Goal: Task Accomplishment & Management: Manage account settings

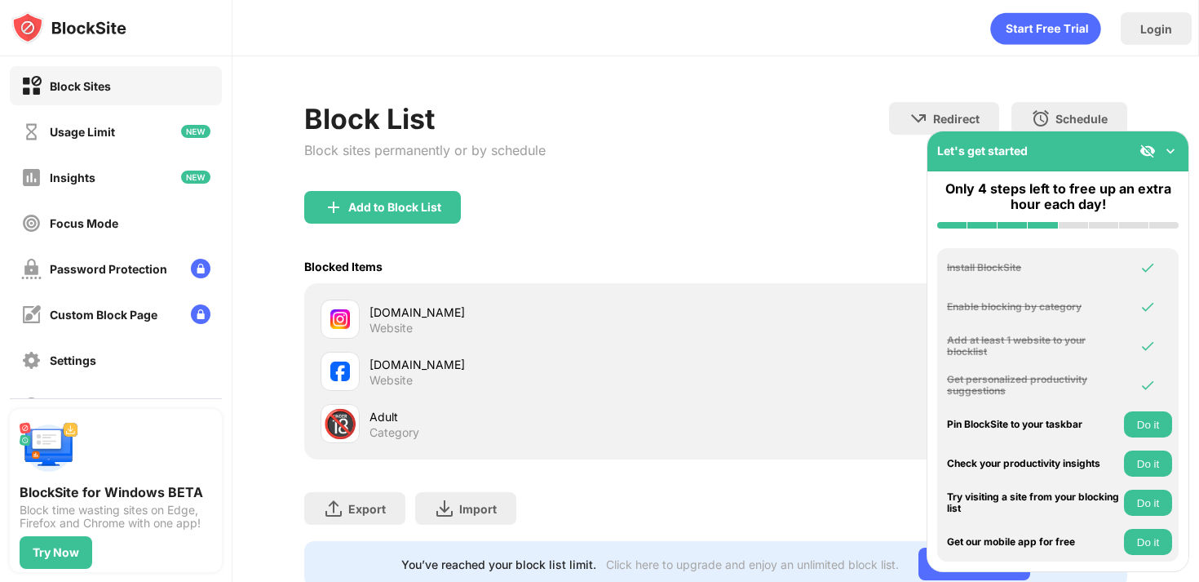
click at [707, 310] on div "instagram.com" at bounding box center [543, 311] width 346 height 17
click at [1174, 153] on img at bounding box center [1171, 151] width 16 height 16
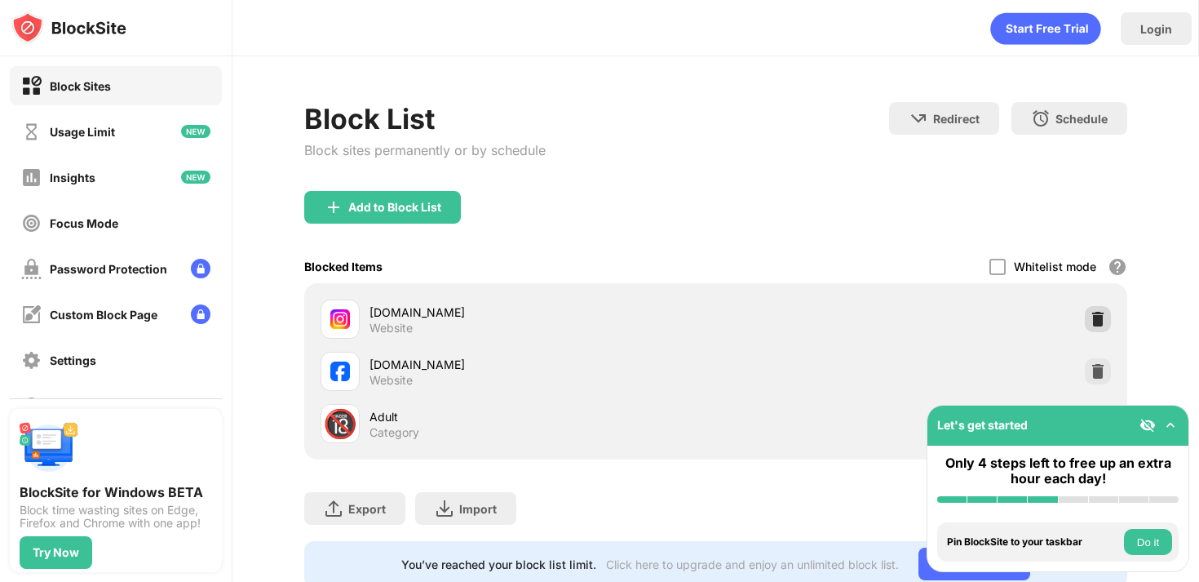
click at [1090, 322] on img at bounding box center [1098, 319] width 16 height 16
